Goal: Task Accomplishment & Management: Manage account settings

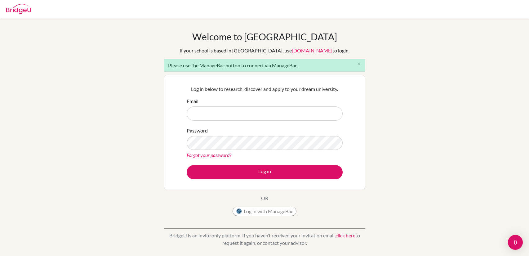
click at [218, 113] on input "Email" at bounding box center [265, 113] width 156 height 14
type input "7895@gsis.ac.in"
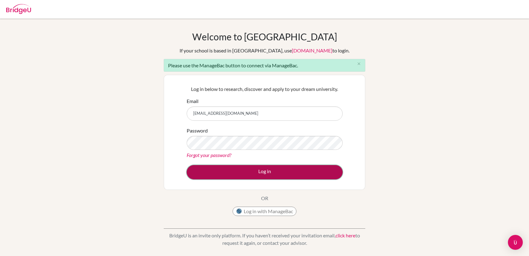
click at [243, 176] on button "Log in" at bounding box center [265, 172] width 156 height 14
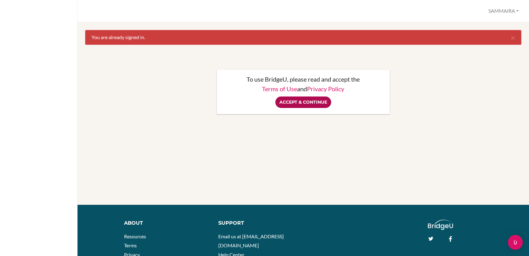
click at [324, 99] on input "Accept & Continue" at bounding box center [303, 101] width 56 height 11
